Goal: Information Seeking & Learning: Learn about a topic

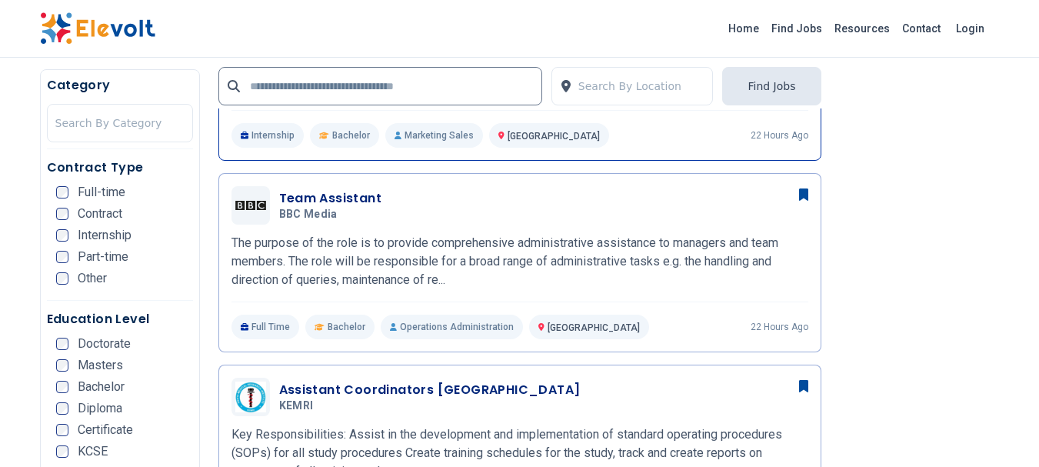
scroll to position [926, 0]
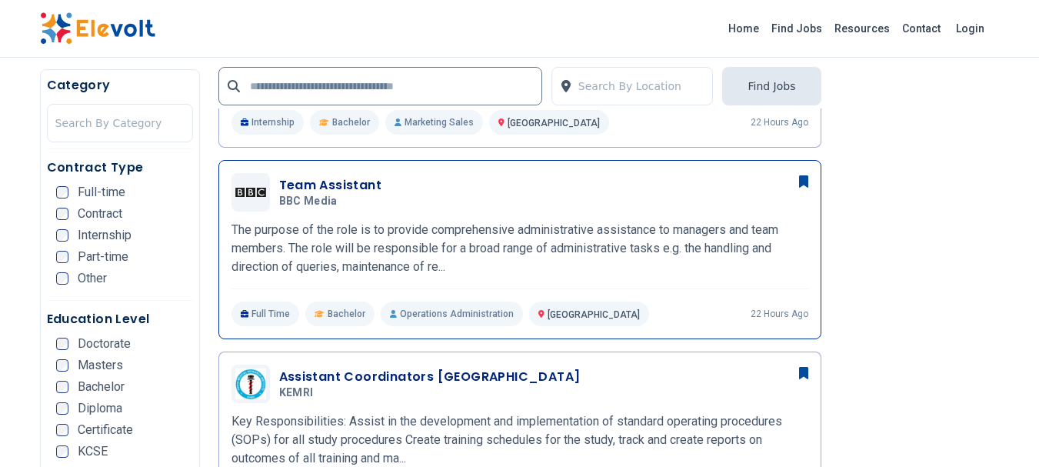
click at [343, 188] on h3 "Team Assistant" at bounding box center [330, 185] width 103 height 18
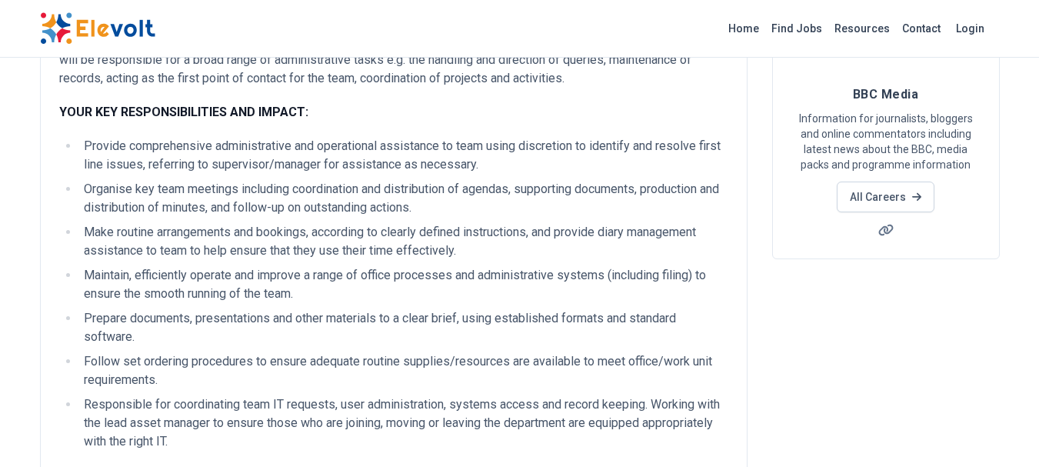
scroll to position [166, 0]
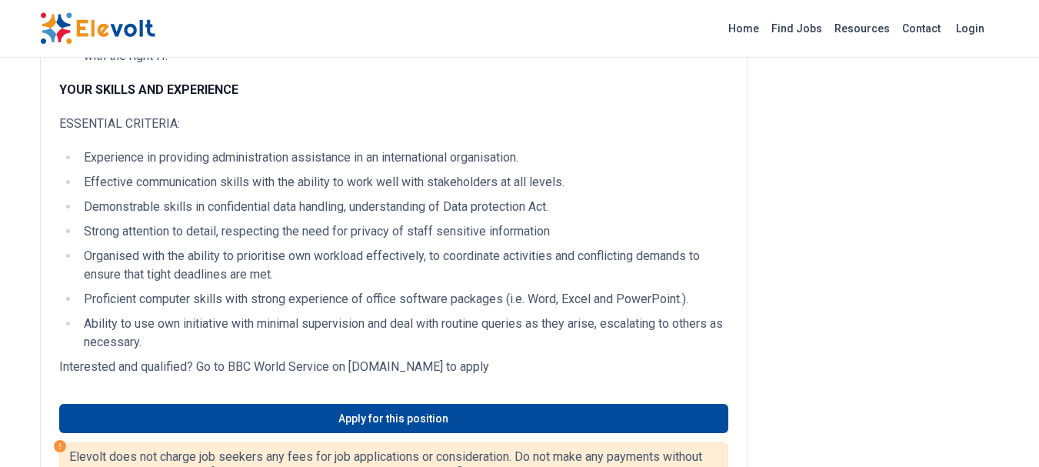
scroll to position [563, 0]
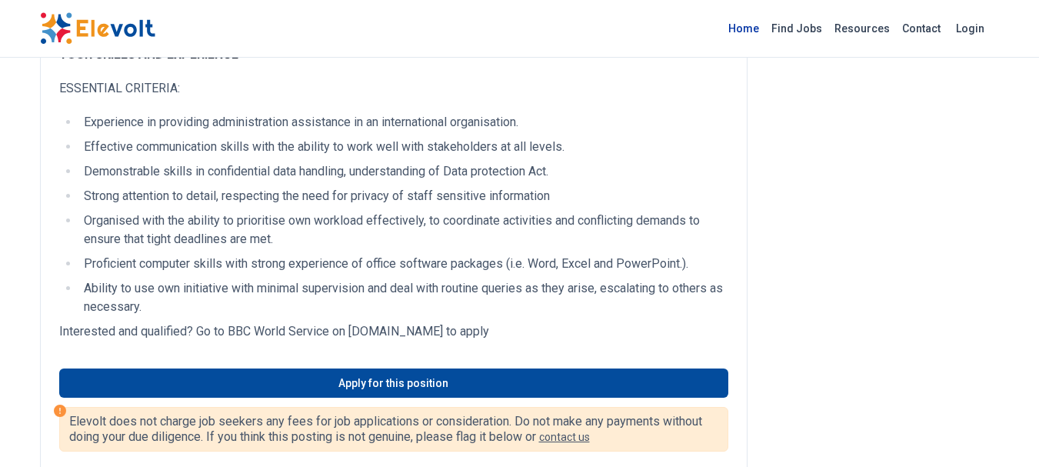
click at [759, 27] on link "Home" at bounding box center [743, 28] width 43 height 25
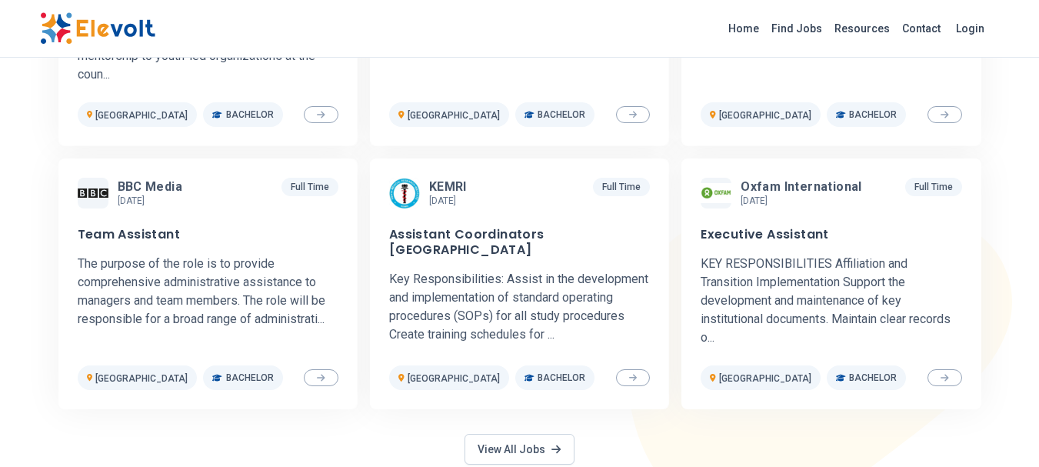
scroll to position [891, 0]
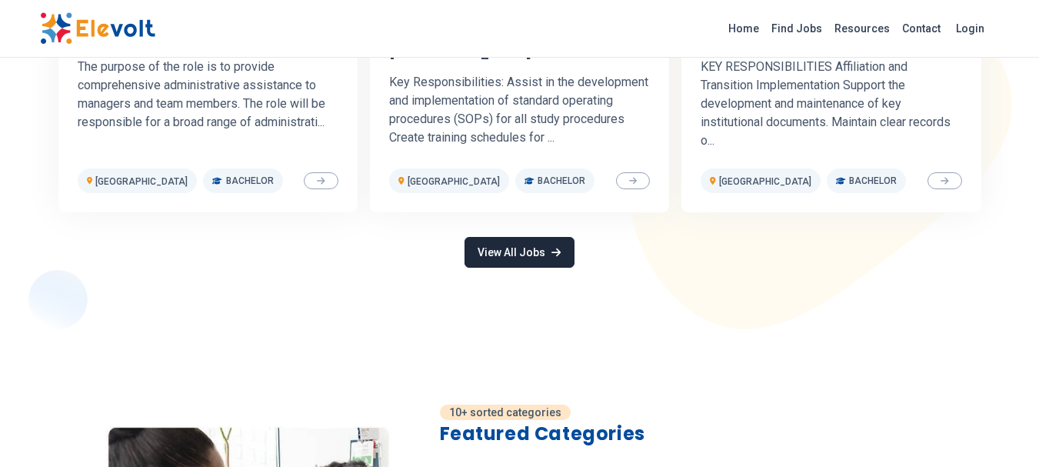
click at [552, 237] on link "View All Jobs" at bounding box center [519, 252] width 109 height 31
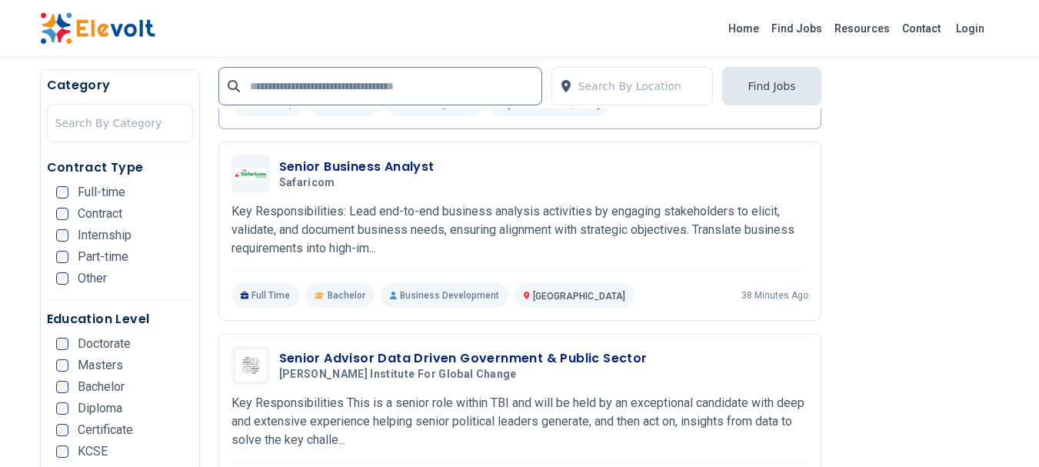
scroll to position [2527, 0]
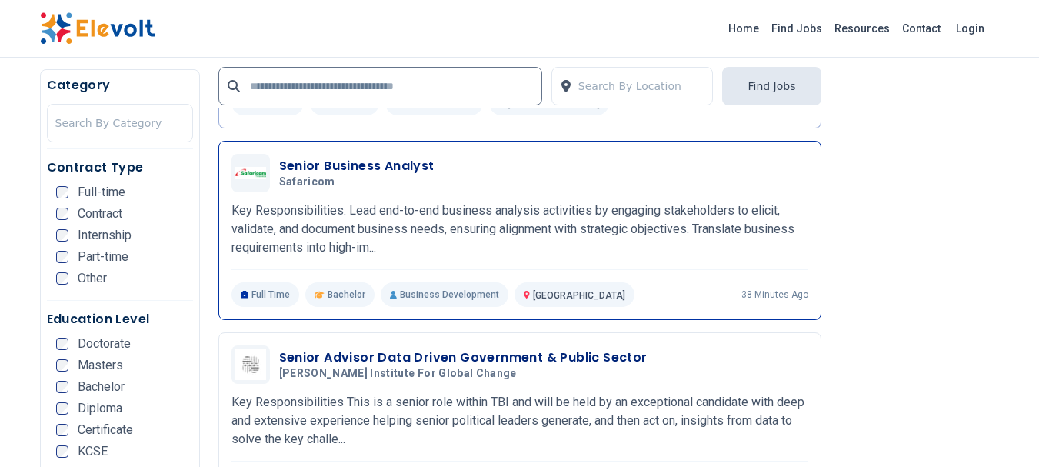
click at [370, 161] on h3 "Senior Business Analyst" at bounding box center [356, 166] width 155 height 18
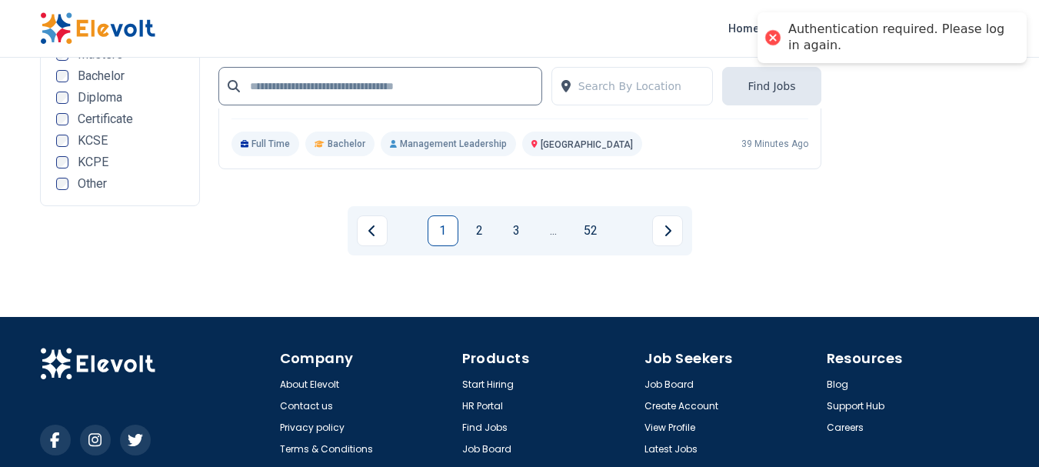
scroll to position [3280, 0]
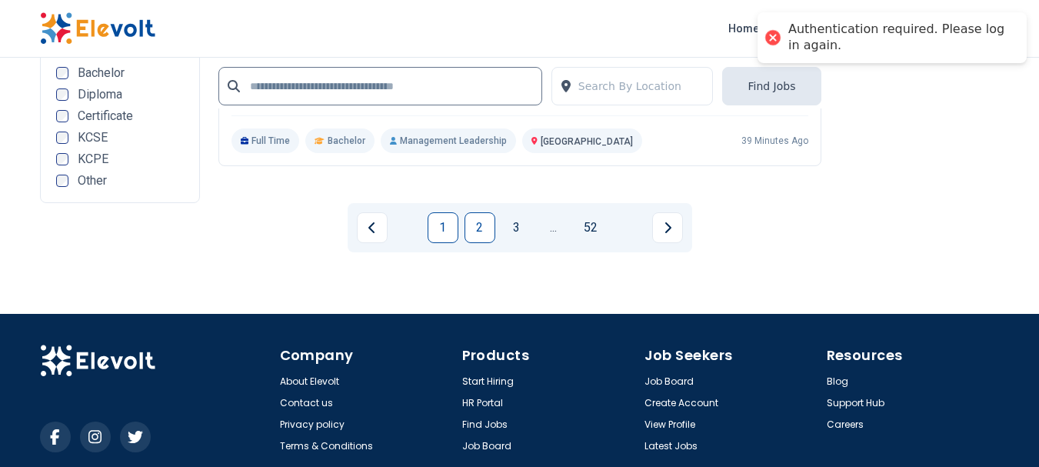
click at [474, 231] on link "2" at bounding box center [480, 227] width 31 height 31
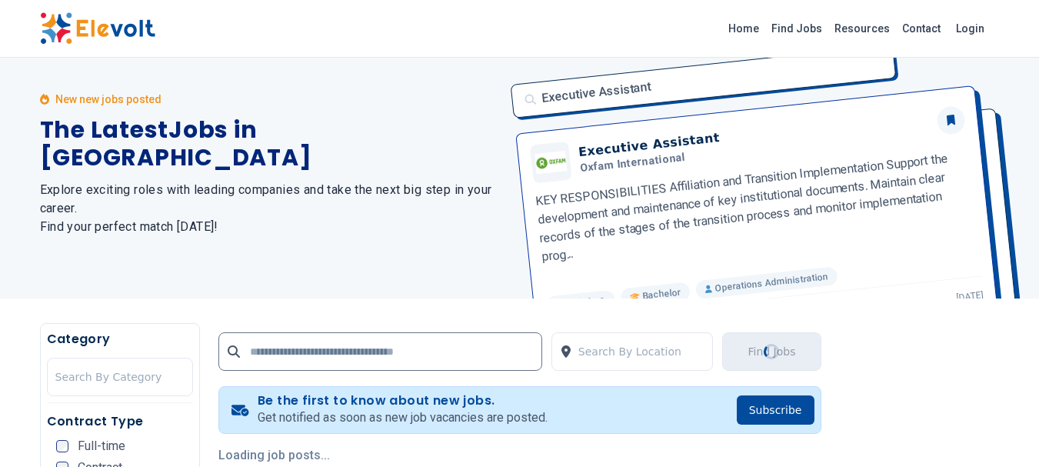
scroll to position [0, 0]
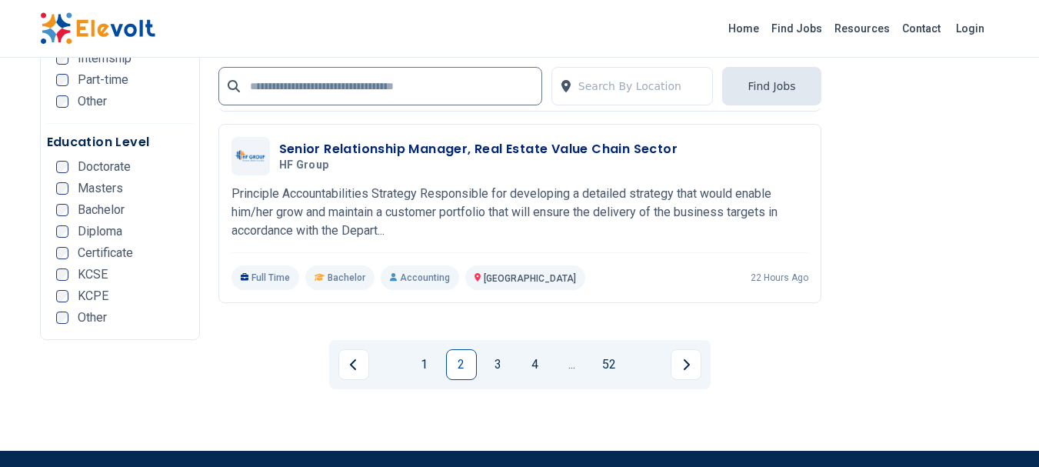
scroll to position [3154, 0]
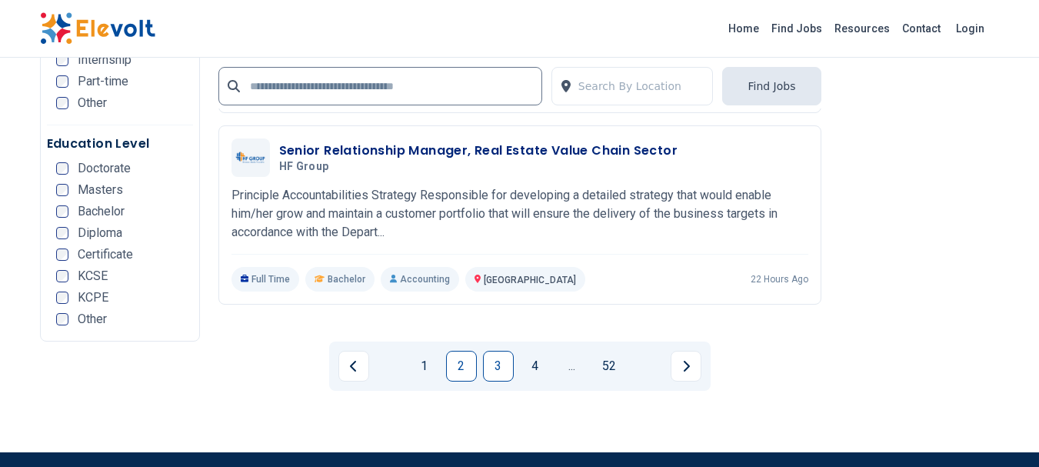
click at [494, 352] on link "3" at bounding box center [498, 366] width 31 height 31
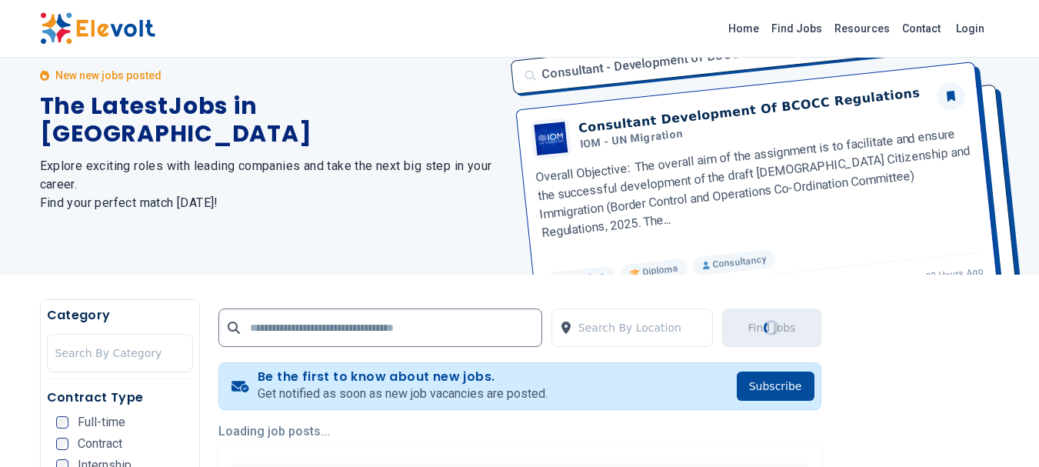
scroll to position [0, 0]
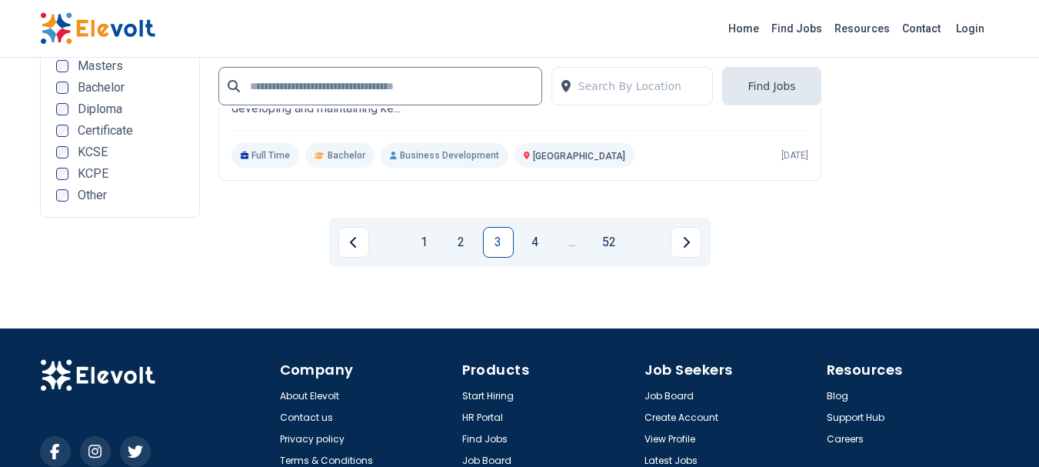
scroll to position [3551, 0]
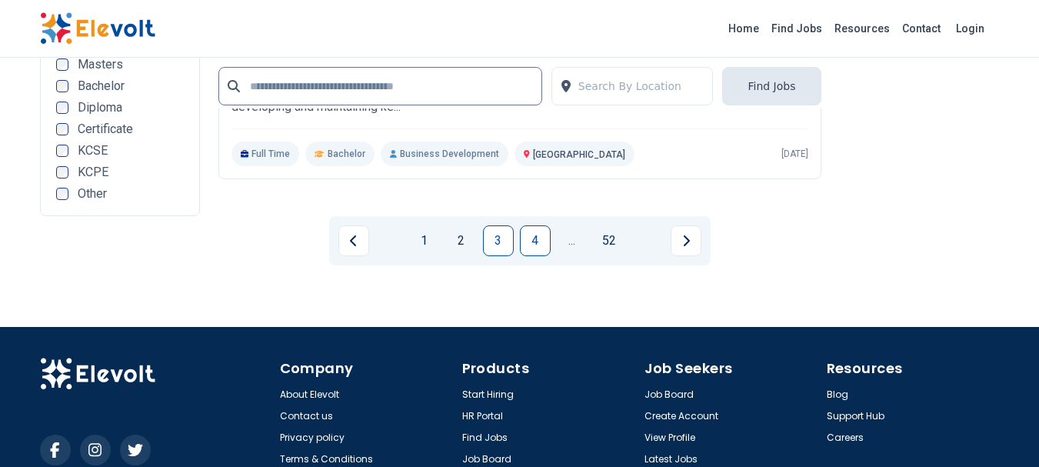
click at [532, 240] on link "4" at bounding box center [535, 240] width 31 height 31
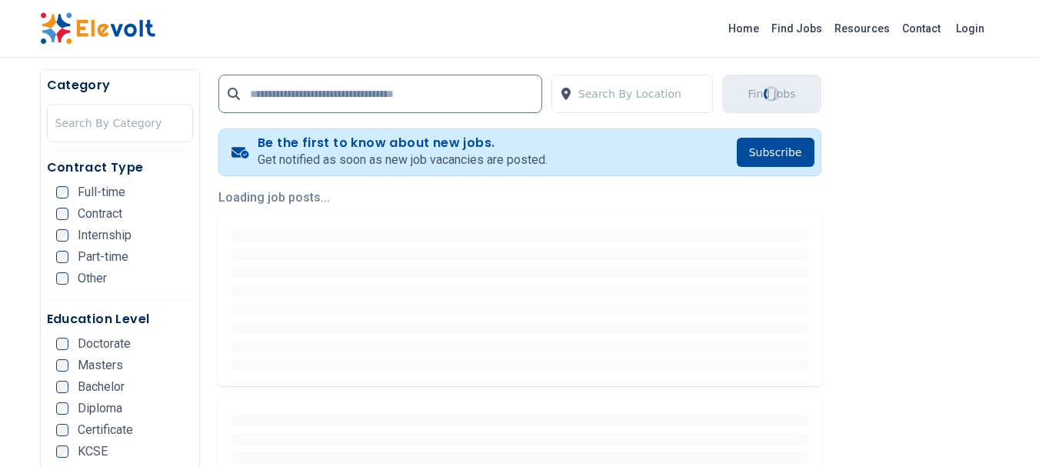
scroll to position [0, 0]
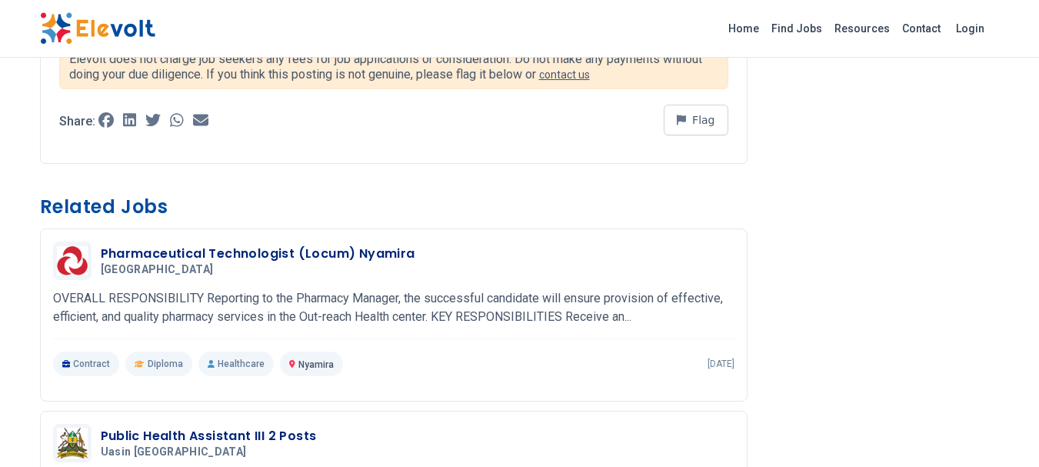
scroll to position [866, 0]
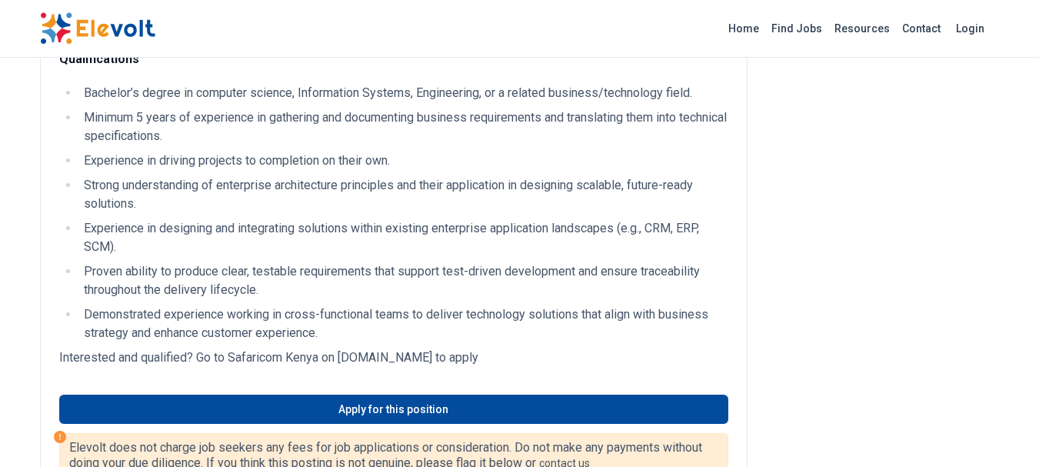
scroll to position [763, 0]
